Goal: Communication & Community: Share content

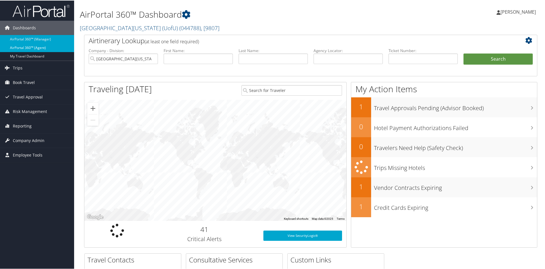
click at [33, 46] on link "AirPortal 360™ (Agent)" at bounding box center [37, 47] width 74 height 9
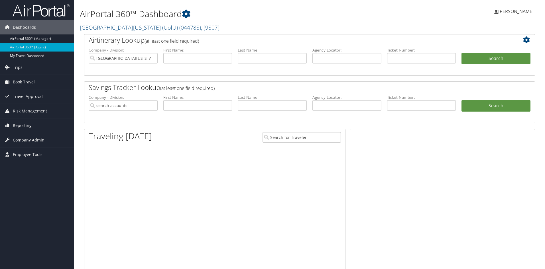
type input "[GEOGRAPHIC_DATA][US_STATE] (UofU)"
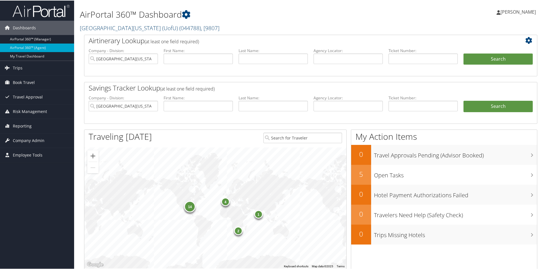
click at [201, 28] on span ", [ 9807 ]" at bounding box center [210, 28] width 19 height 8
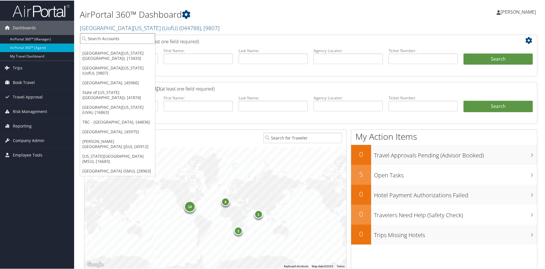
click at [127, 41] on input "search" at bounding box center [117, 38] width 75 height 11
type input "s"
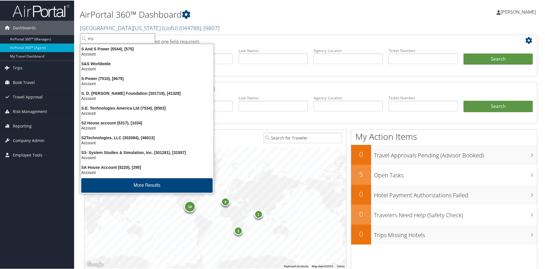
type input "msu"
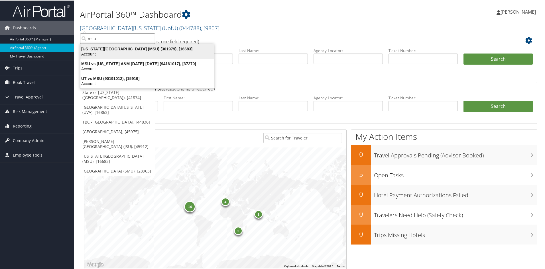
click at [126, 52] on div "Account" at bounding box center [147, 53] width 140 height 5
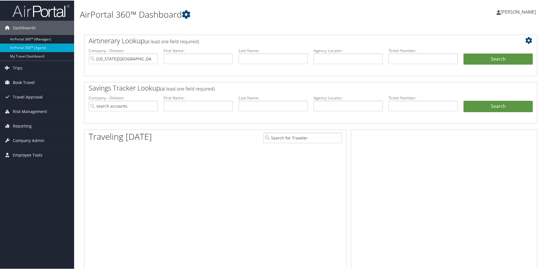
type input "[US_STATE][GEOGRAPHIC_DATA] (MSU)"
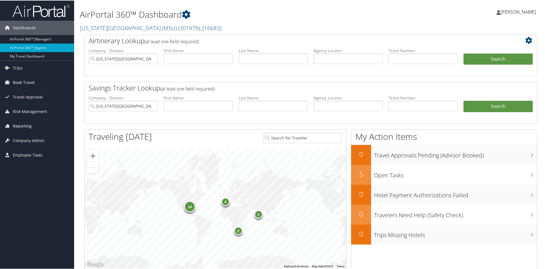
click at [19, 124] on span "Reporting" at bounding box center [22, 126] width 19 height 14
click at [24, 175] on span "Company Admin" at bounding box center [29, 174] width 32 height 14
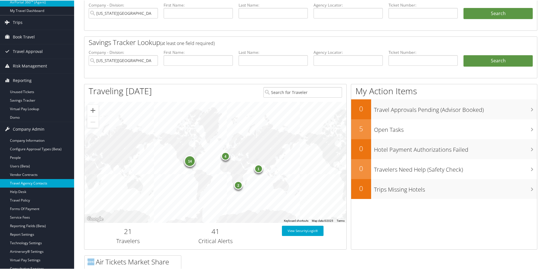
scroll to position [57, 0]
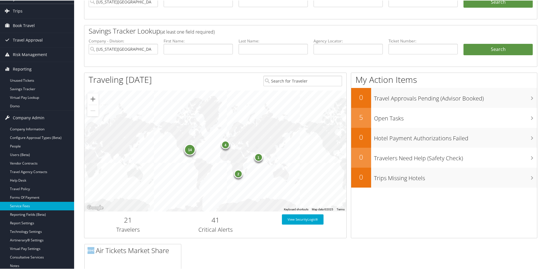
click at [20, 206] on link "Service Fees" at bounding box center [37, 206] width 74 height 9
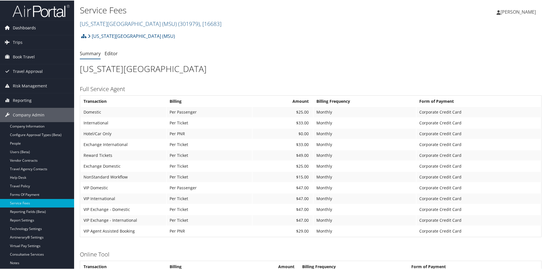
click at [27, 30] on span "Dashboards" at bounding box center [24, 27] width 23 height 14
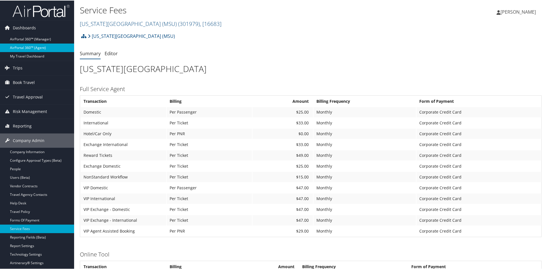
click at [24, 47] on link "AirPortal 360™ (Agent)" at bounding box center [37, 47] width 74 height 9
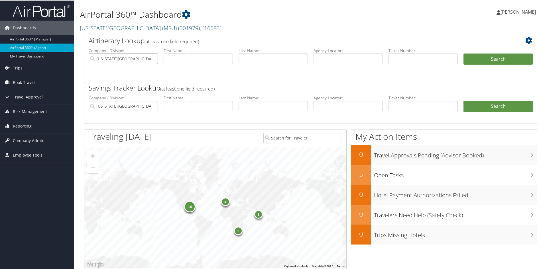
click at [153, 58] on input "Michigan State University (MSU)" at bounding box center [123, 58] width 69 height 11
click at [346, 58] on input "text" at bounding box center [348, 58] width 69 height 11
type input "dks18q"
click at [499, 60] on button "Search" at bounding box center [498, 58] width 69 height 11
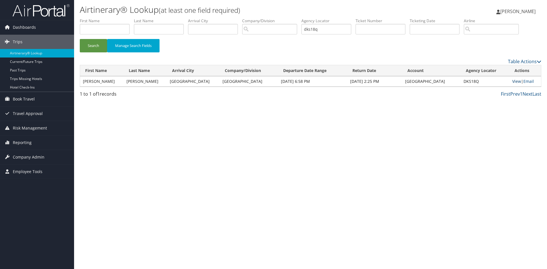
click at [514, 81] on link "View" at bounding box center [517, 81] width 9 height 5
click at [24, 143] on span "Reporting" at bounding box center [22, 143] width 19 height 14
click at [34, 190] on span "Company Admin" at bounding box center [29, 191] width 32 height 14
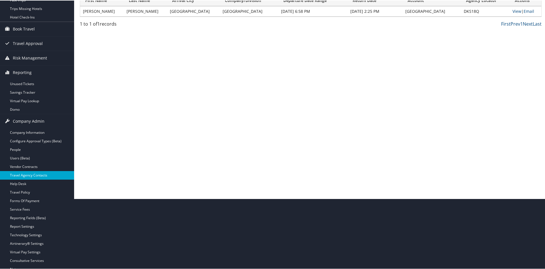
scroll to position [86, 0]
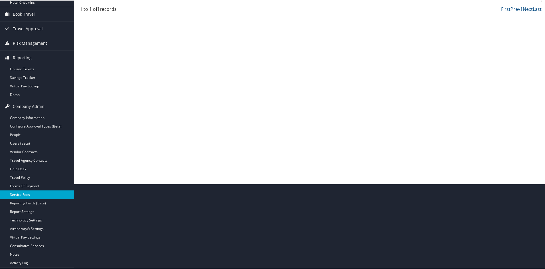
click at [20, 194] on link "Service Fees" at bounding box center [37, 194] width 74 height 9
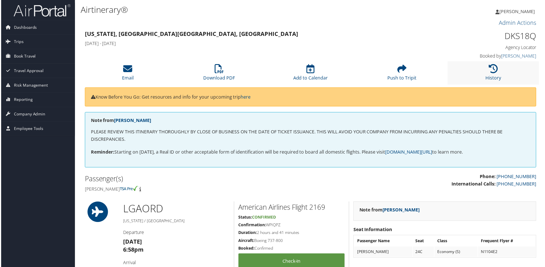
click at [492, 74] on li "History" at bounding box center [494, 73] width 92 height 23
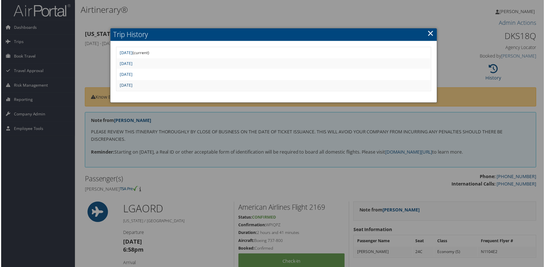
click at [132, 86] on link "[DATE]" at bounding box center [125, 85] width 13 height 5
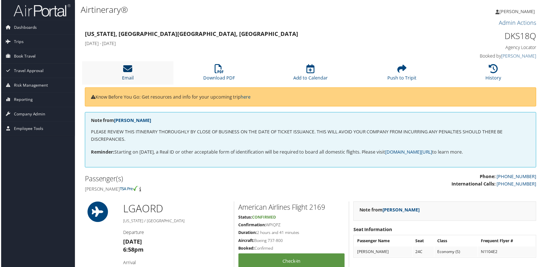
click at [125, 70] on icon at bounding box center [127, 68] width 9 height 9
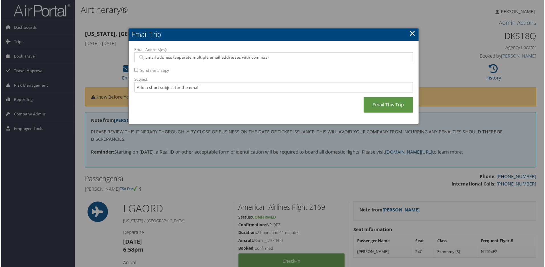
click at [184, 55] on input "Email Address(es):" at bounding box center [273, 58] width 272 height 6
type input "[EMAIL_ADDRESS][DOMAIN_NAME]"
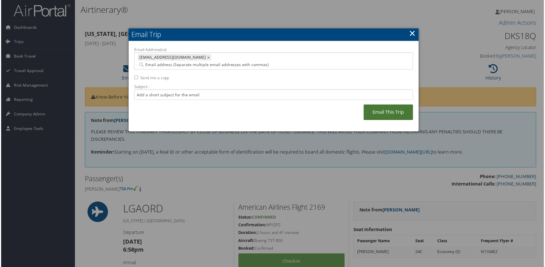
click at [374, 105] on link "Email This Trip" at bounding box center [389, 113] width 50 height 16
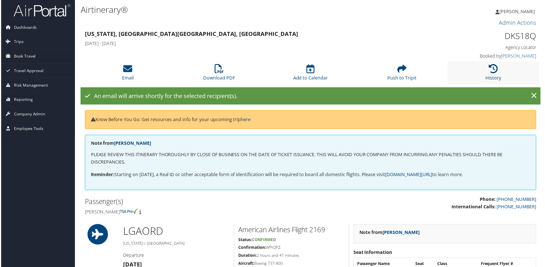
click at [493, 72] on icon at bounding box center [494, 68] width 9 height 9
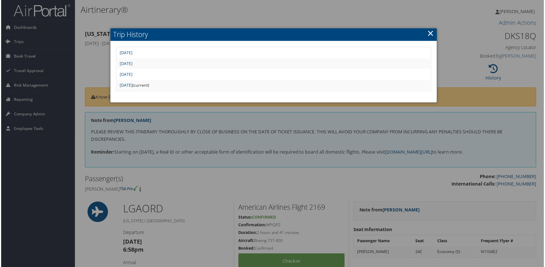
click at [132, 52] on link "Mon Oct 6 12:55:58 MDT 2025" at bounding box center [125, 52] width 13 height 5
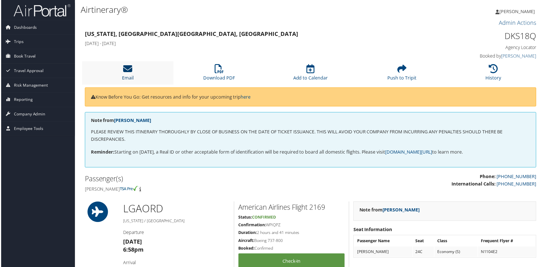
click at [125, 70] on icon at bounding box center [127, 68] width 9 height 9
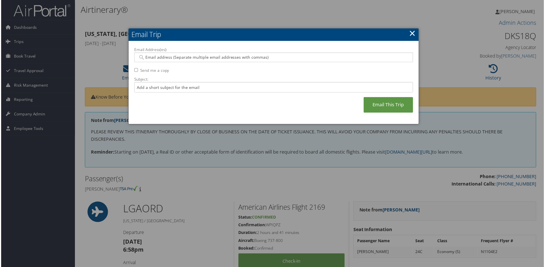
click at [184, 58] on input "Email Address(es):" at bounding box center [273, 58] width 272 height 6
type input "igoldberg@huc."
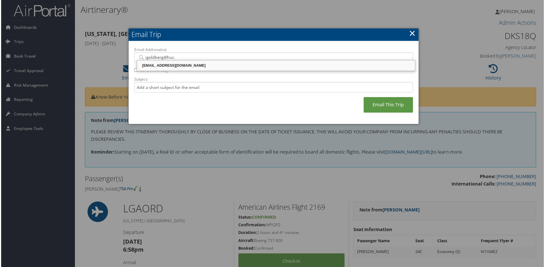
click at [177, 64] on div "[EMAIL_ADDRESS][DOMAIN_NAME]" at bounding box center [275, 66] width 277 height 6
type input "[EMAIL_ADDRESS][DOMAIN_NAME]"
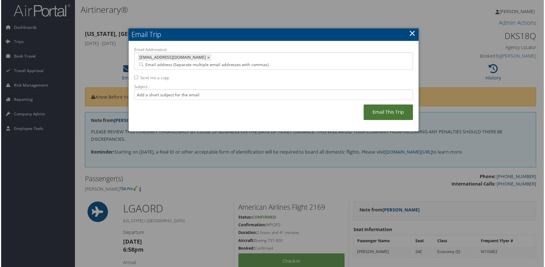
click at [388, 105] on link "Email This Trip" at bounding box center [389, 113] width 50 height 16
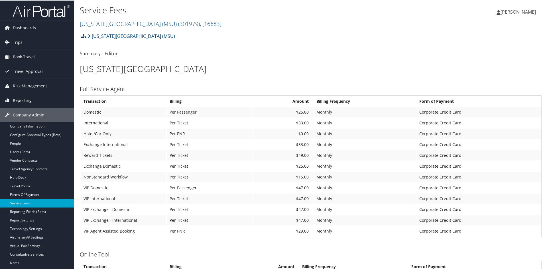
scroll to position [29, 0]
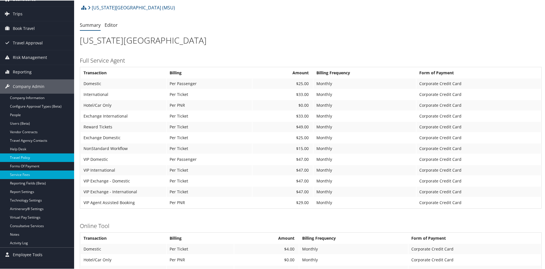
click at [16, 155] on link "Travel Policy" at bounding box center [37, 157] width 74 height 9
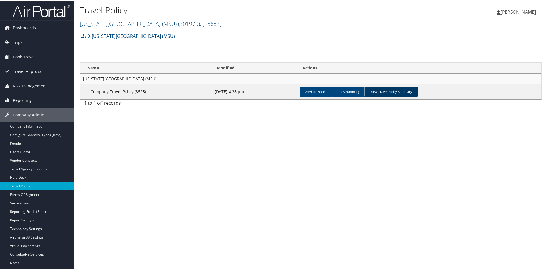
click at [391, 91] on link "View Travel Policy Summary" at bounding box center [391, 91] width 54 height 10
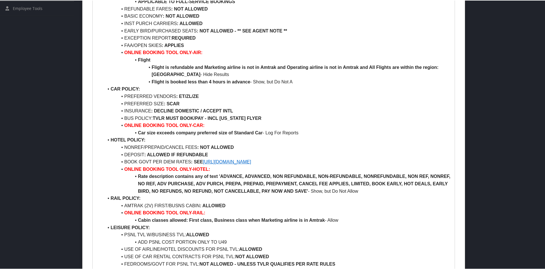
scroll to position [285, 0]
